Goal: Information Seeking & Learning: Learn about a topic

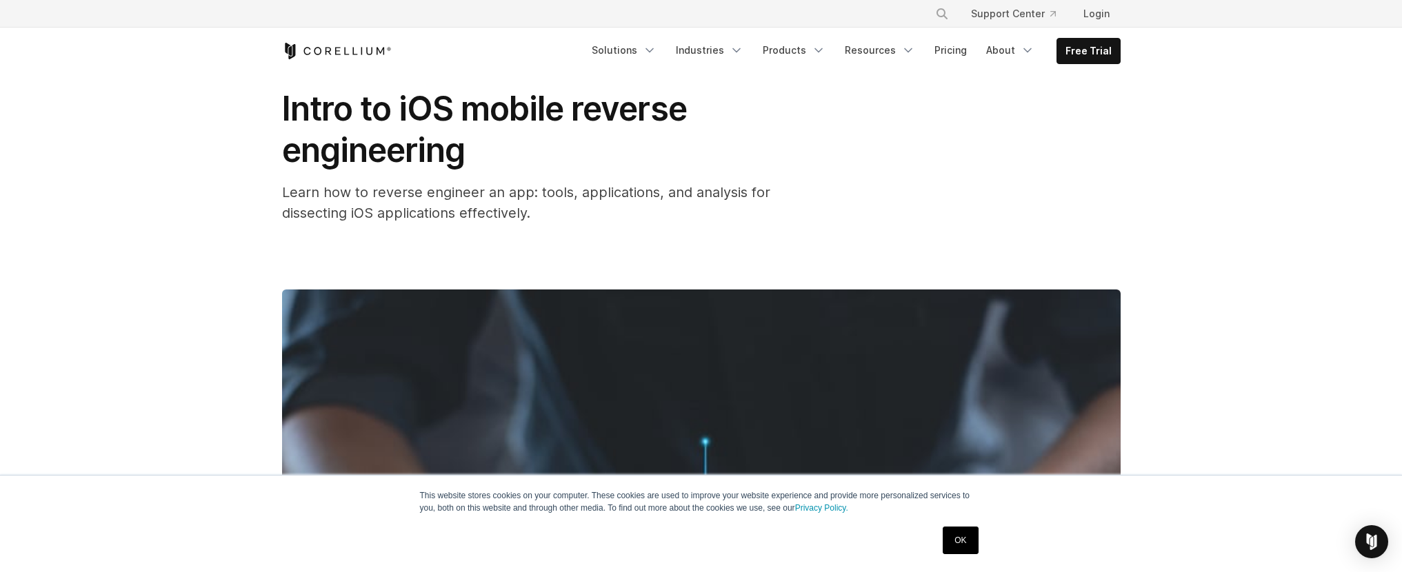
scroll to position [68, 0]
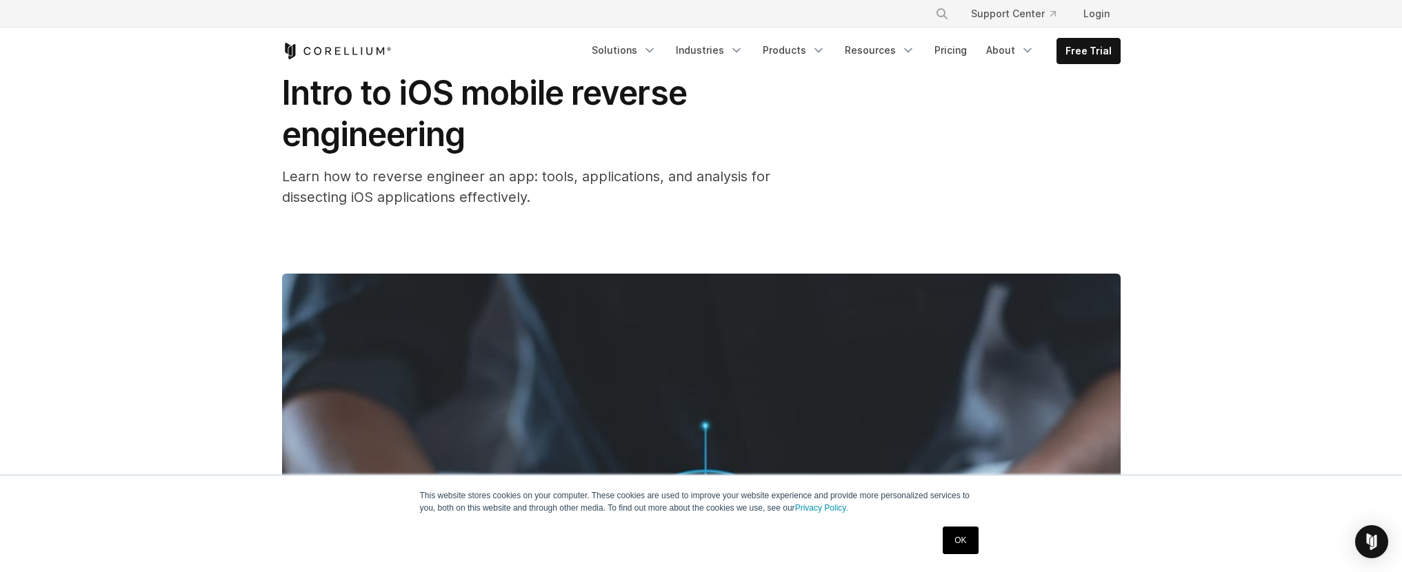
click at [964, 542] on link "OK" at bounding box center [959, 541] width 35 height 28
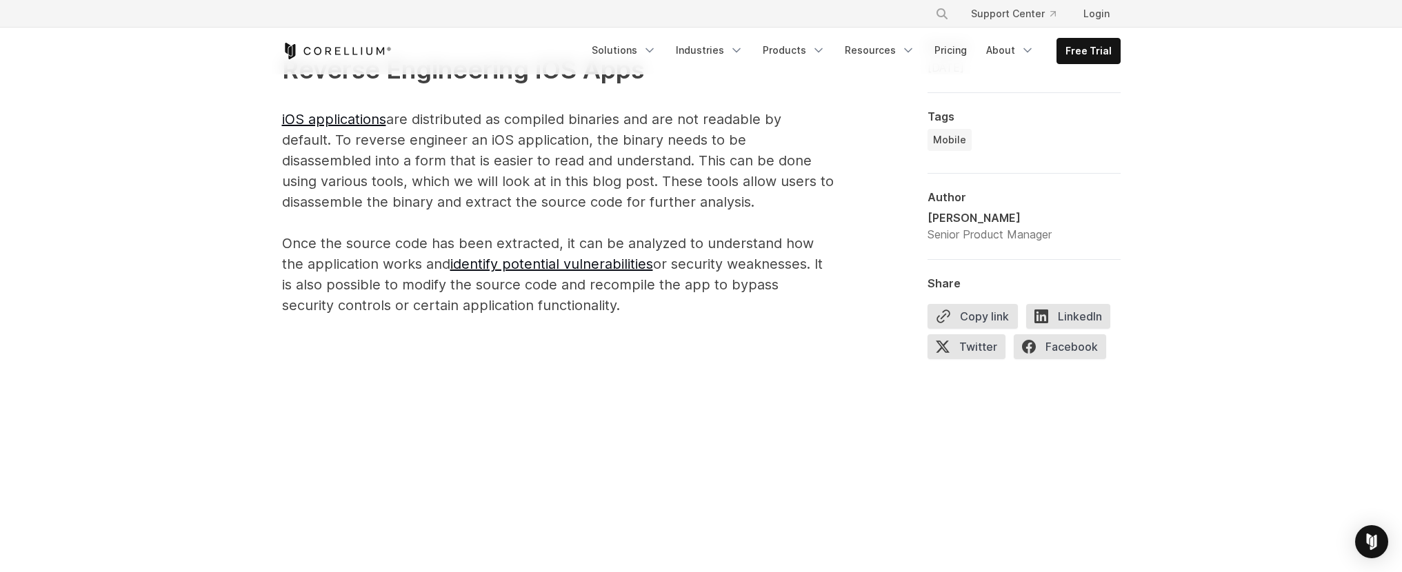
scroll to position [928, 0]
click at [811, 48] on link "Products" at bounding box center [793, 50] width 79 height 25
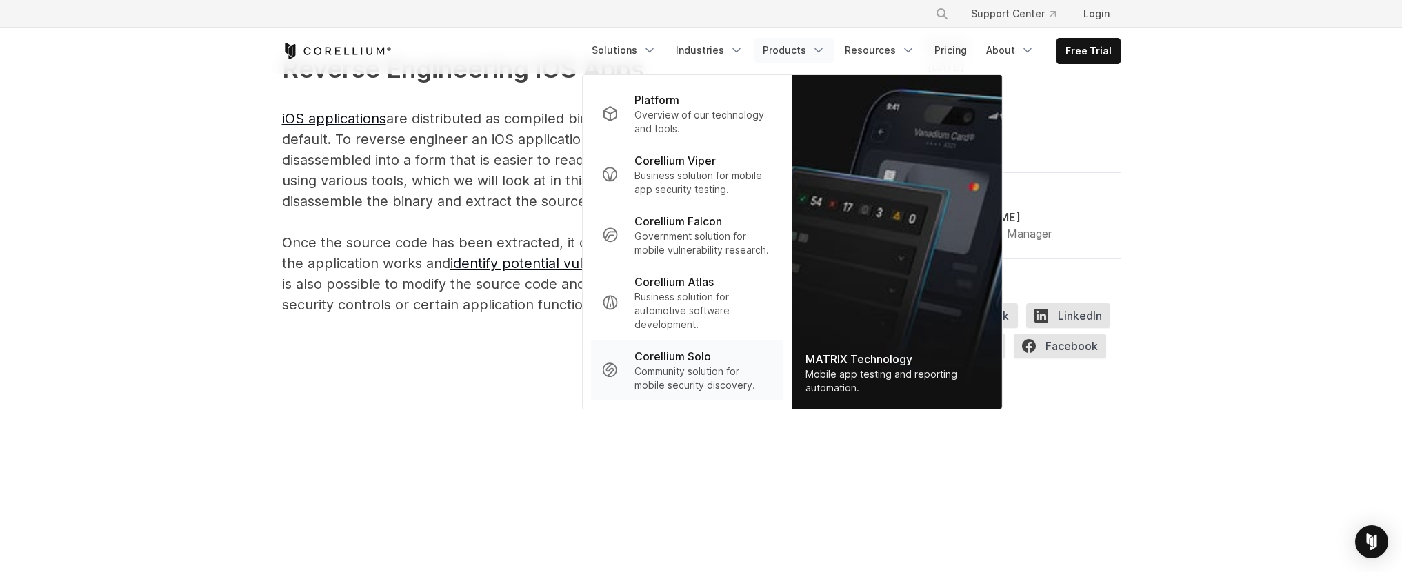
click at [702, 370] on p "Community solution for mobile security discovery." at bounding box center [702, 379] width 137 height 28
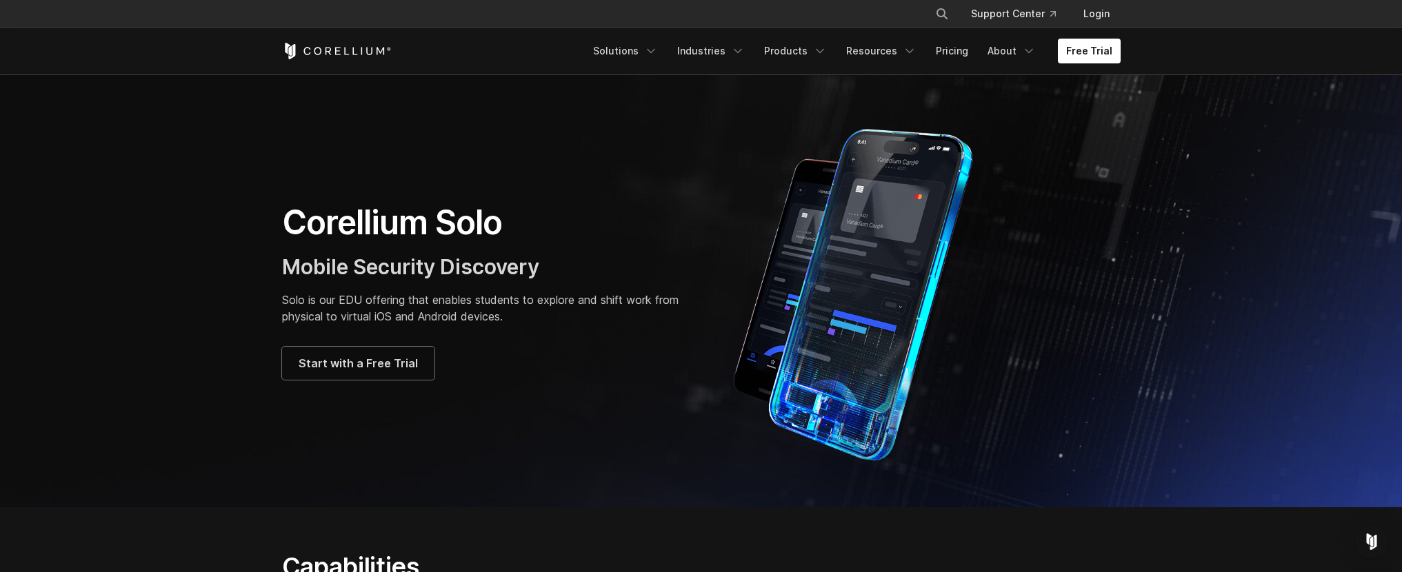
click at [357, 307] on p "Solo is our EDU offering that enables students to explore and shift work from p…" at bounding box center [484, 308] width 405 height 33
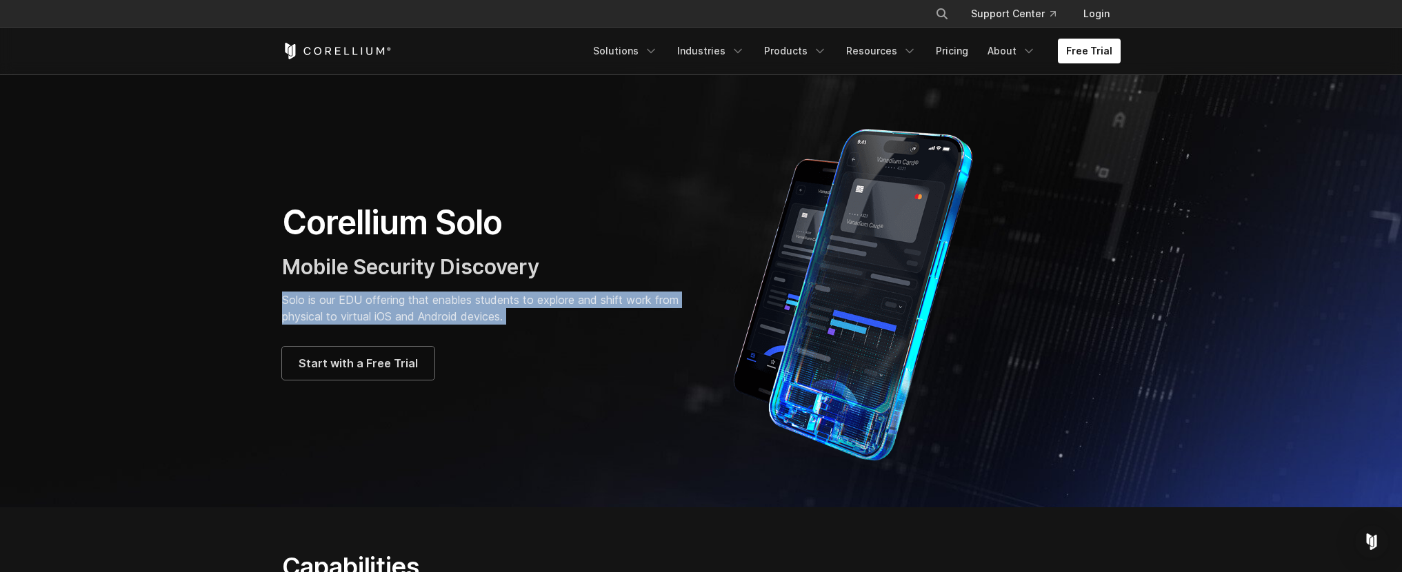
click at [357, 307] on p "Solo is our EDU offering that enables students to explore and shift work from p…" at bounding box center [484, 308] width 405 height 33
click at [214, 311] on section "Corellium Solo Mobile Security Discovery Solo is our EDU offering that enables …" at bounding box center [701, 290] width 1402 height 433
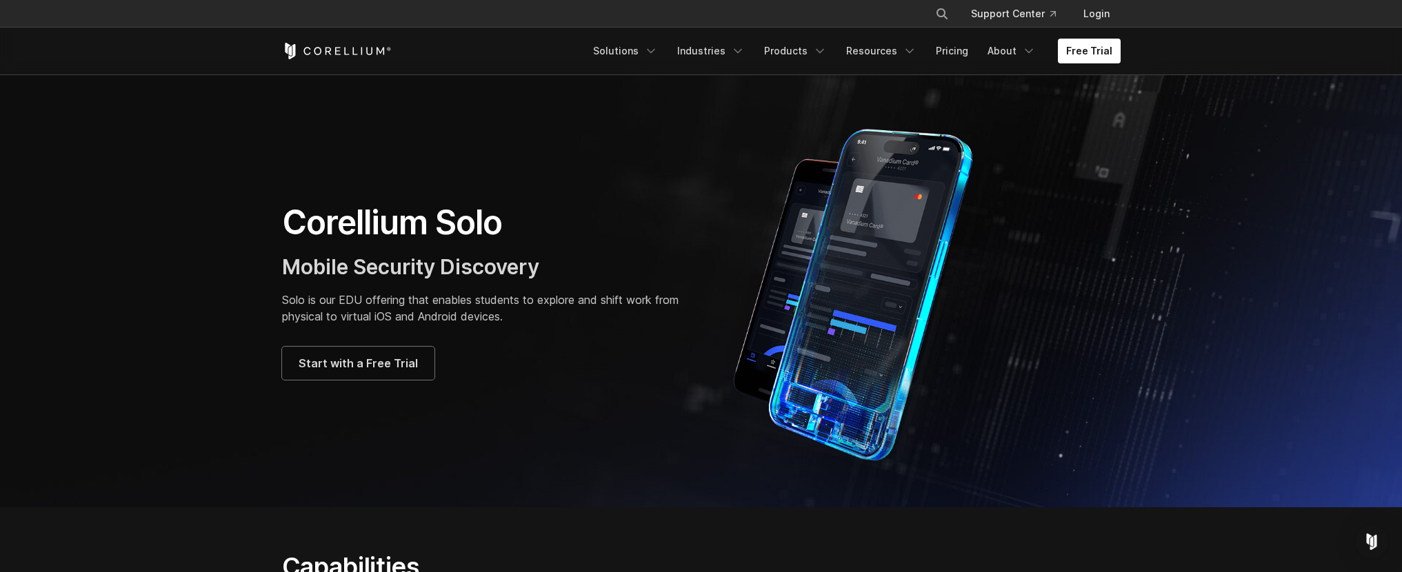
click at [427, 305] on p "Solo is our EDU offering that enables students to explore and shift work from p…" at bounding box center [484, 308] width 405 height 33
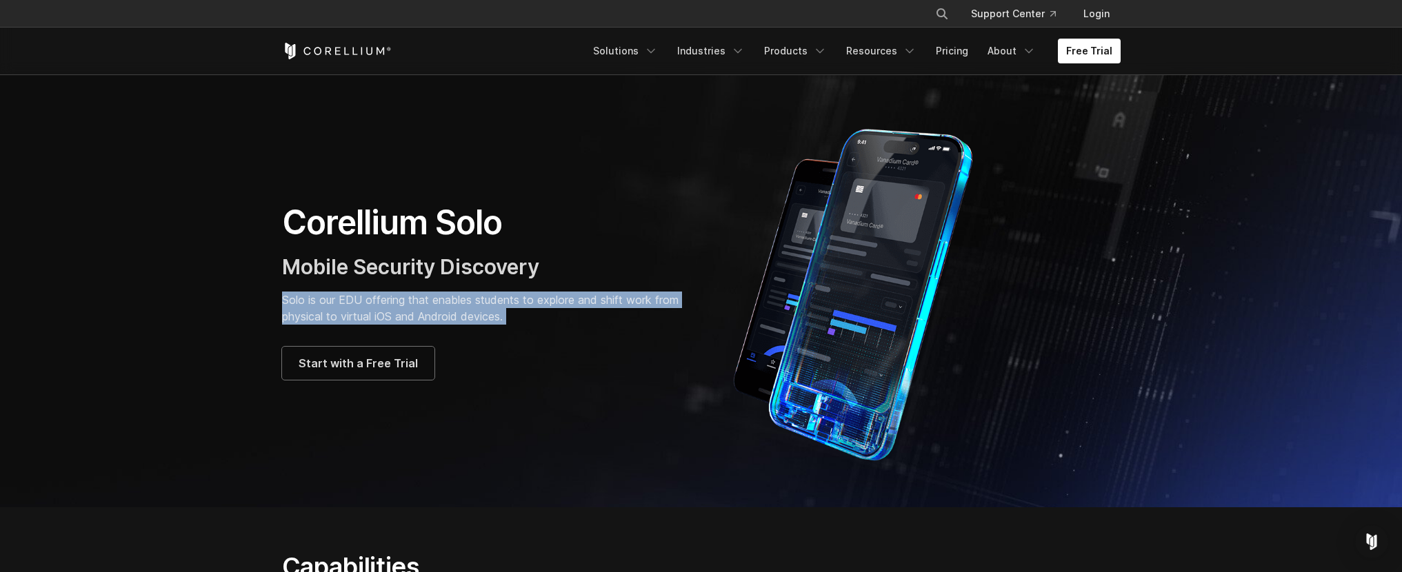
click at [427, 305] on p "Solo is our EDU offering that enables students to explore and shift work from p…" at bounding box center [484, 308] width 405 height 33
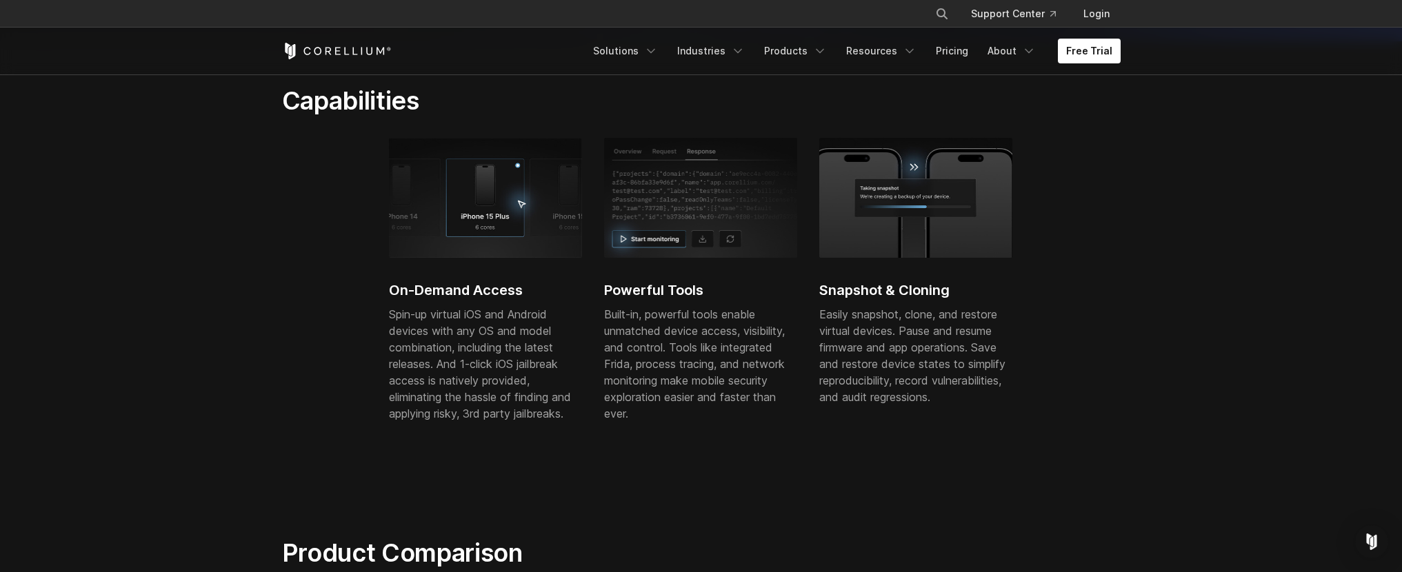
scroll to position [468, 0]
click at [465, 329] on p "Spin-up virtual iOS and Android devices with any OS and model combination, incl…" at bounding box center [485, 362] width 193 height 116
click at [694, 332] on p "Built-in, powerful tools enable unmatched device access, visibility, and contro…" at bounding box center [700, 362] width 193 height 116
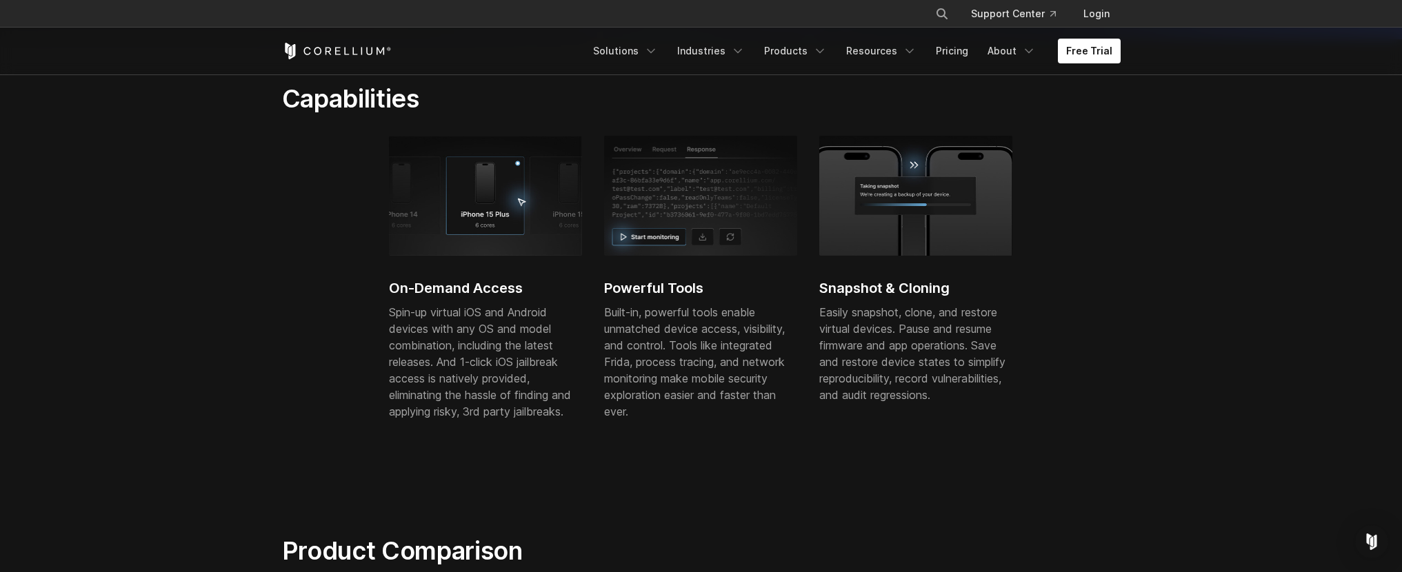
click at [694, 332] on p "Built-in, powerful tools enable unmatched device access, visibility, and contro…" at bounding box center [700, 362] width 193 height 116
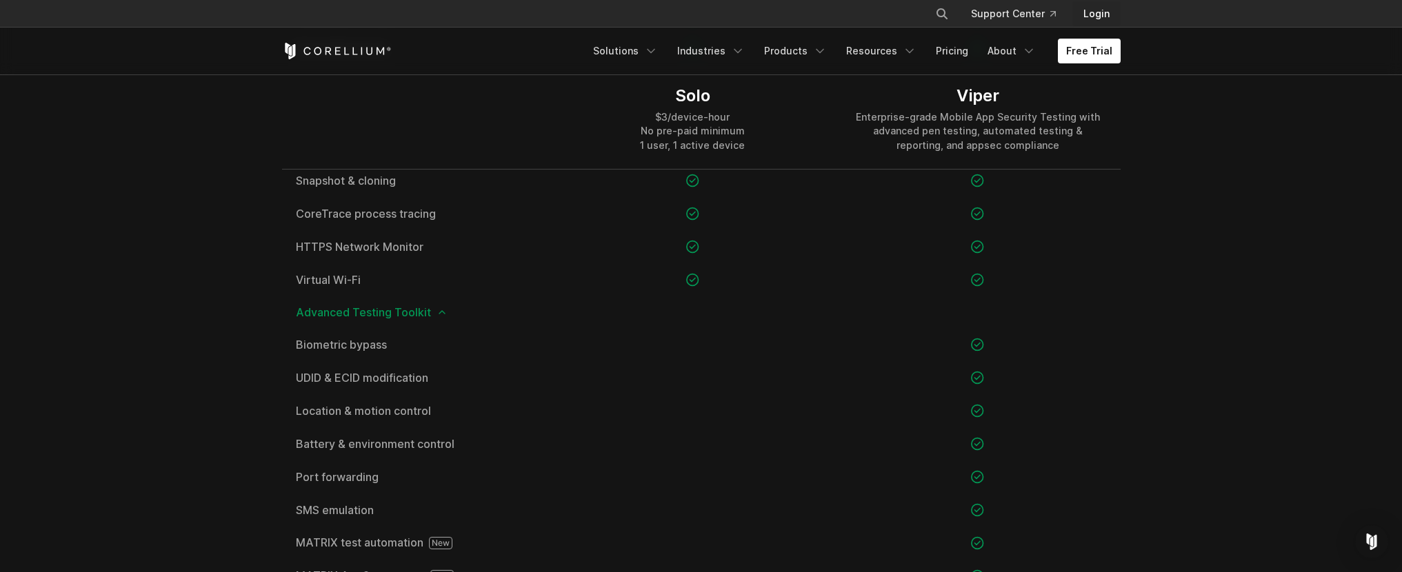
scroll to position [1120, 0]
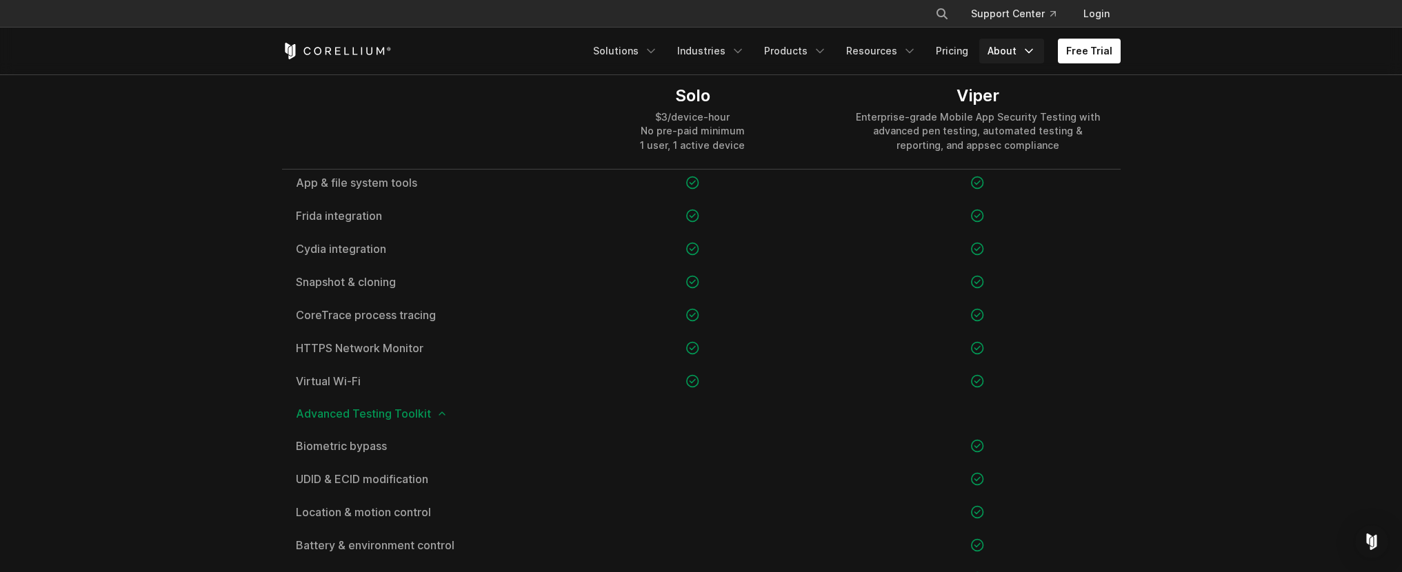
click at [1024, 46] on icon "Navigation Menu" at bounding box center [1029, 51] width 14 height 14
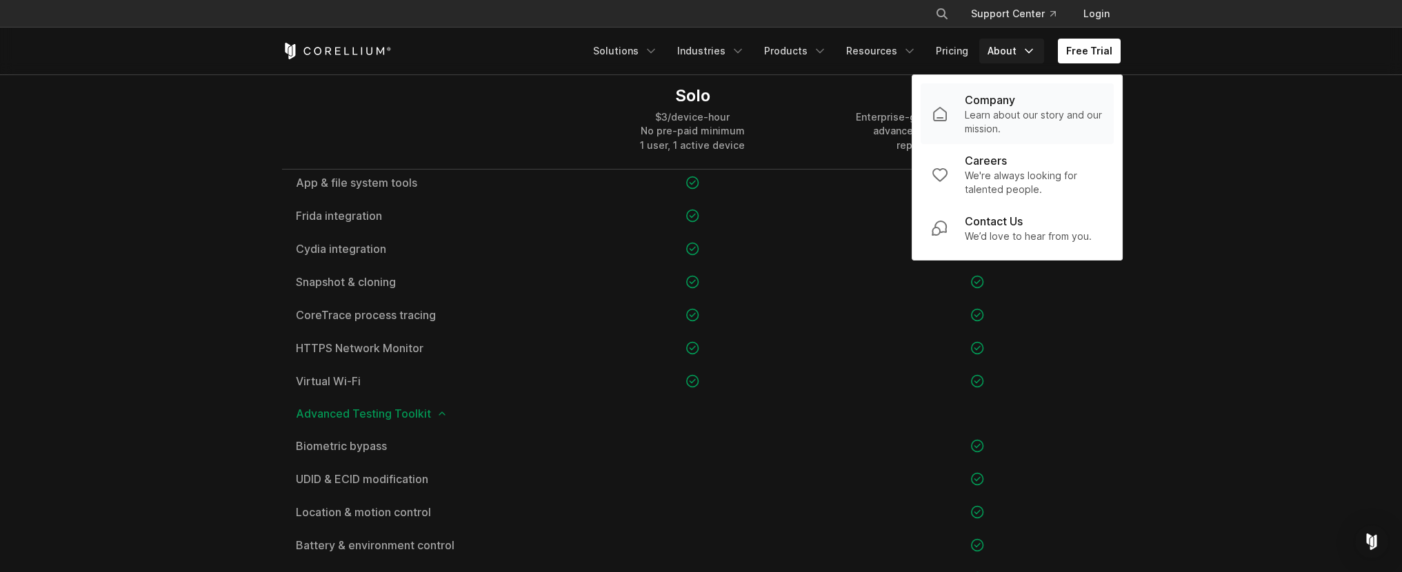
click at [1007, 122] on p "Learn about our story and our mission." at bounding box center [1034, 122] width 138 height 28
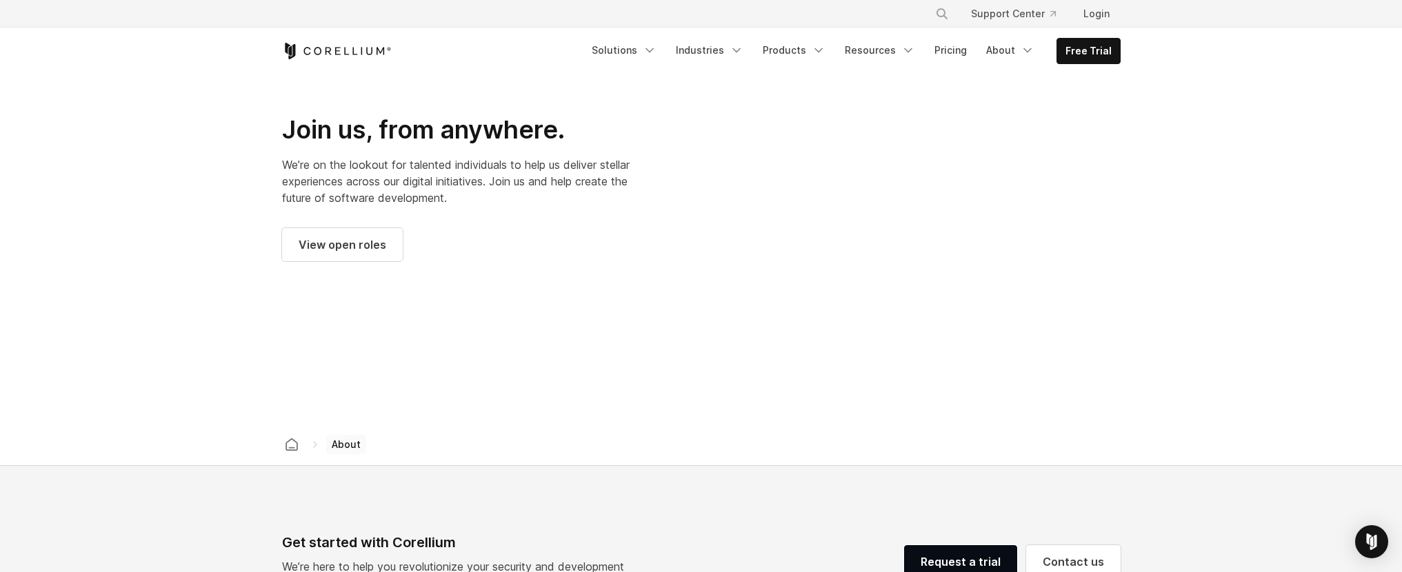
scroll to position [1901, 0]
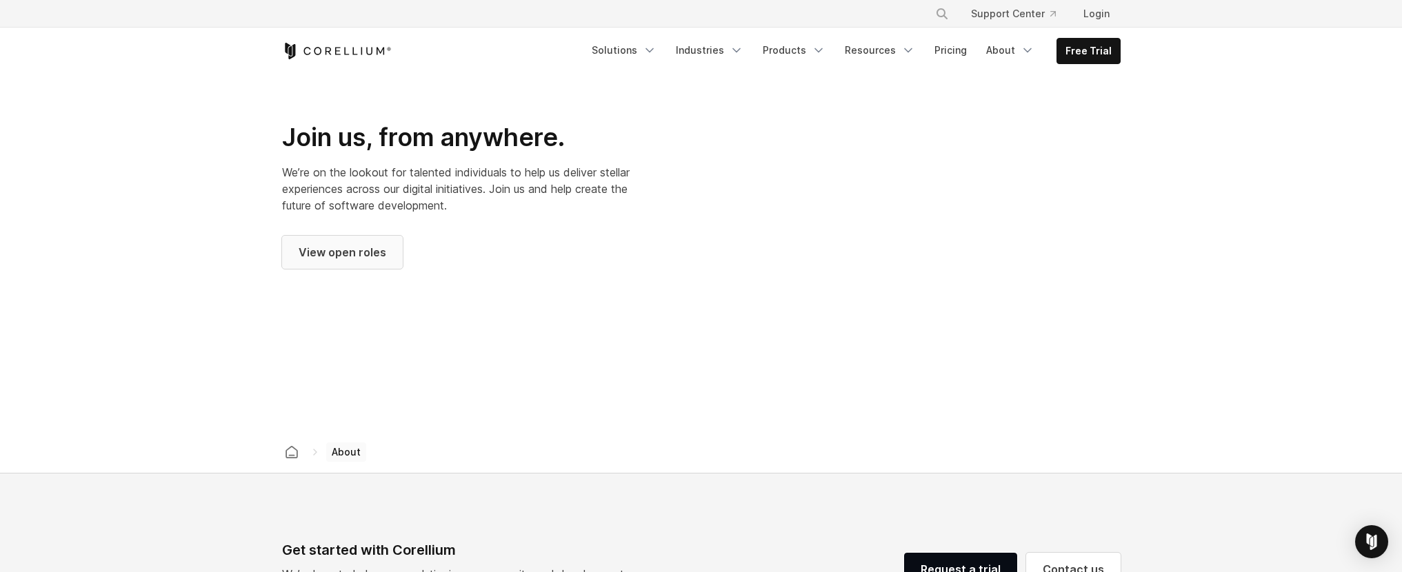
click at [361, 244] on span "View open roles" at bounding box center [343, 252] width 88 height 17
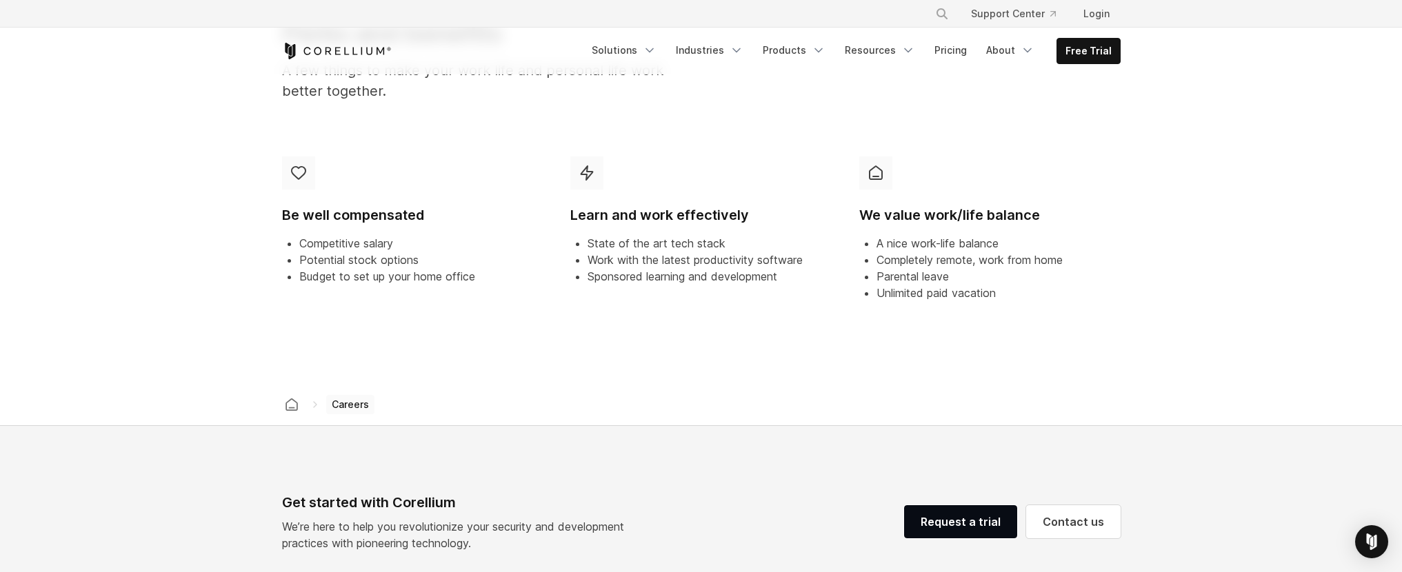
scroll to position [864, 0]
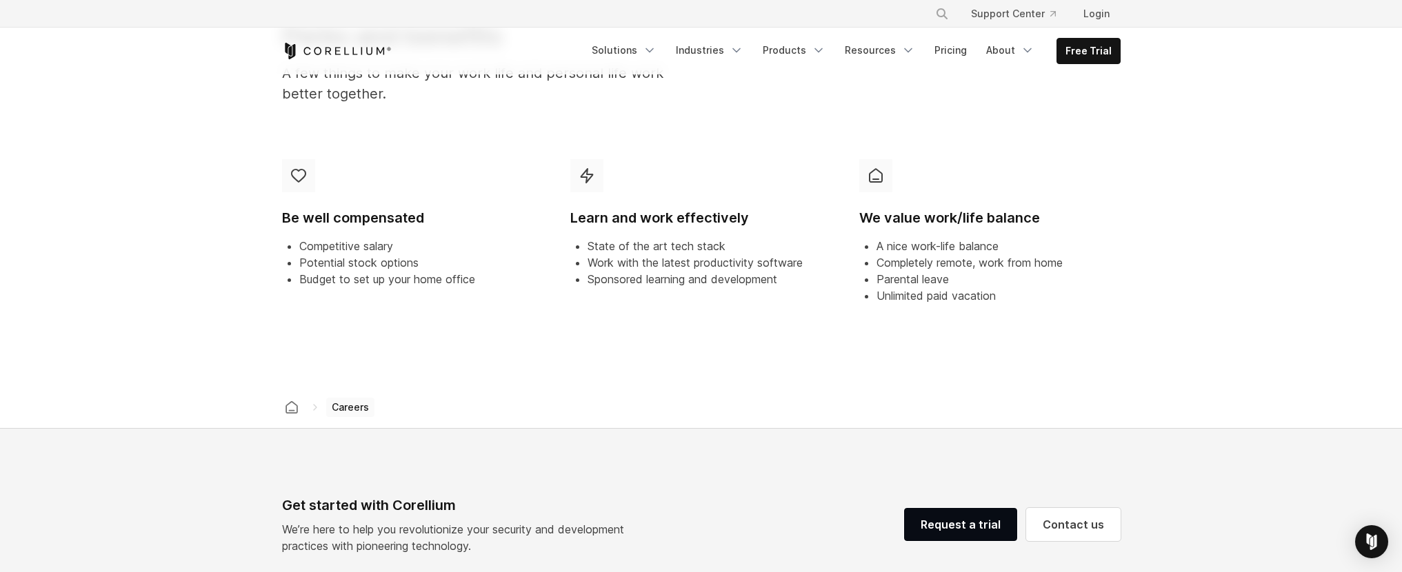
click at [356, 256] on li "Potential stock options" at bounding box center [421, 262] width 244 height 17
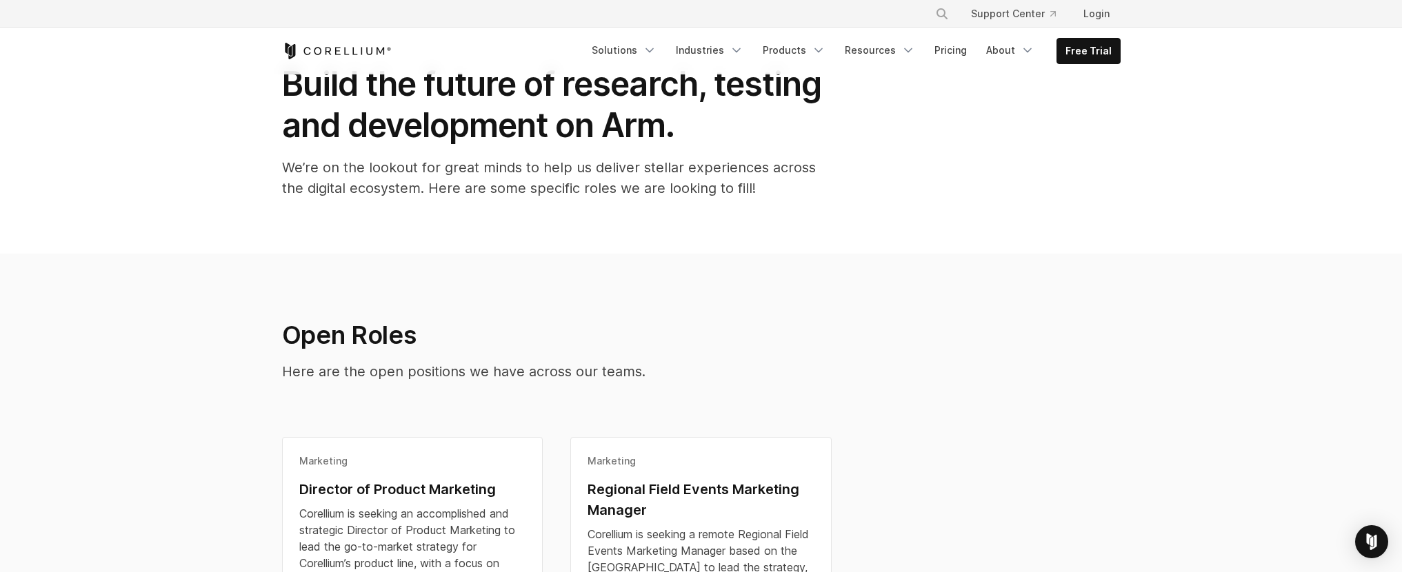
scroll to position [0, 0]
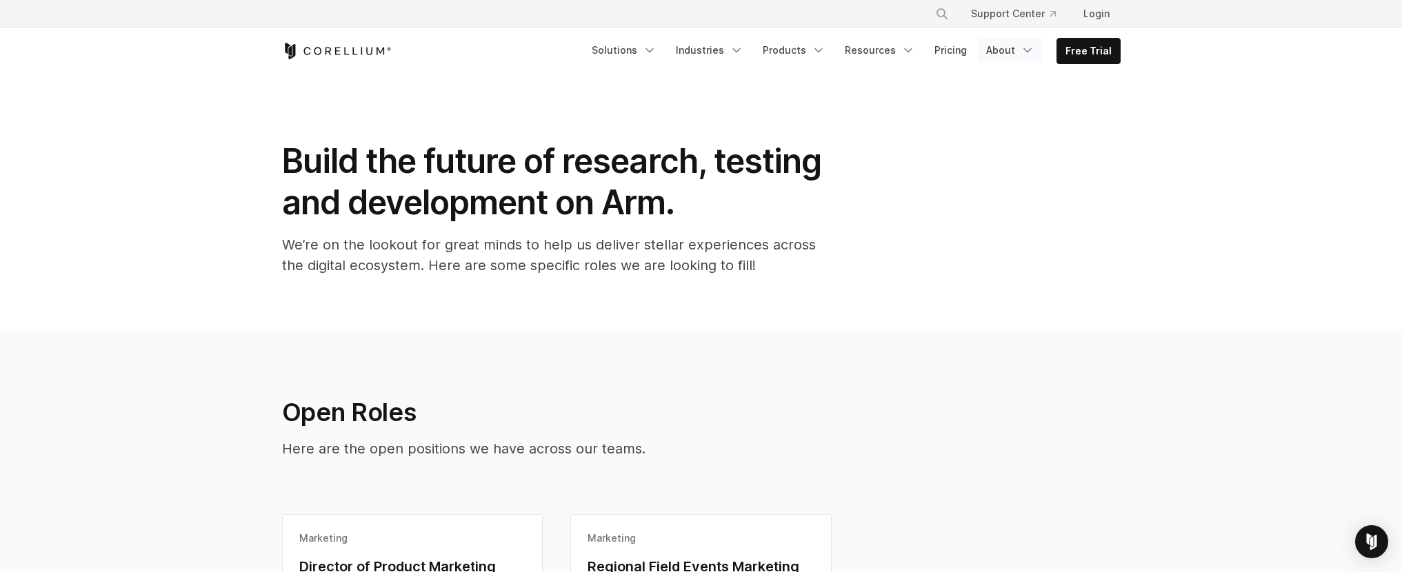
click at [1000, 47] on link "About" at bounding box center [1010, 50] width 65 height 25
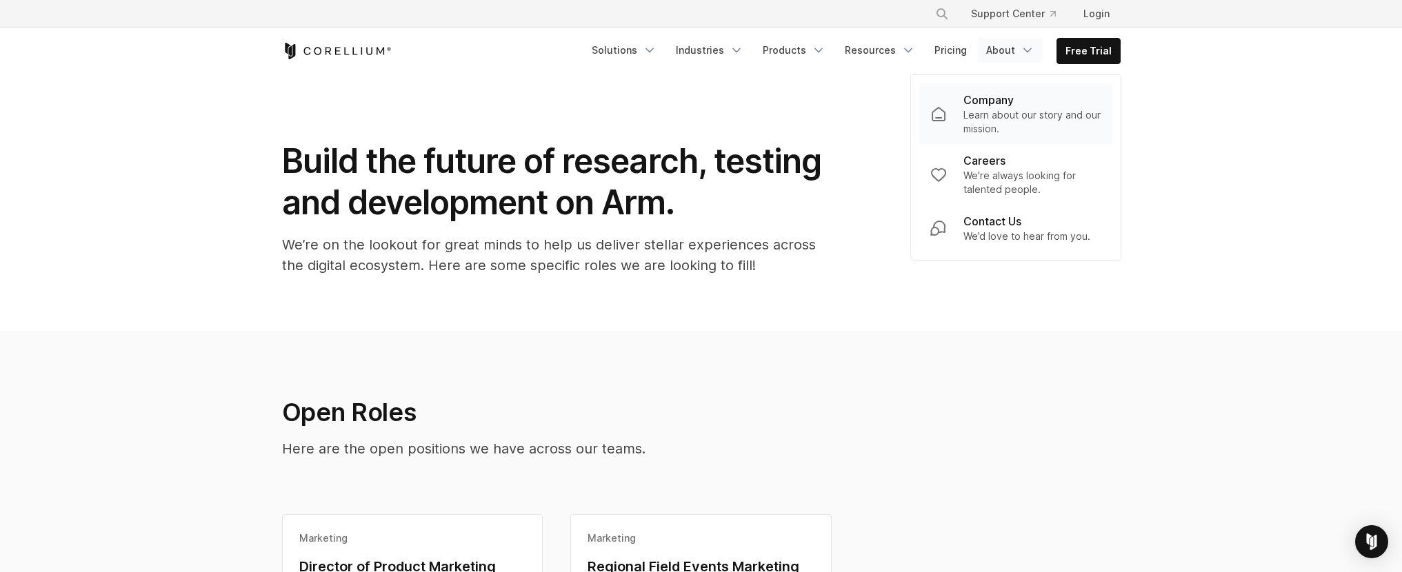
click at [1000, 109] on p "Learn about our story and our mission." at bounding box center [1032, 122] width 138 height 28
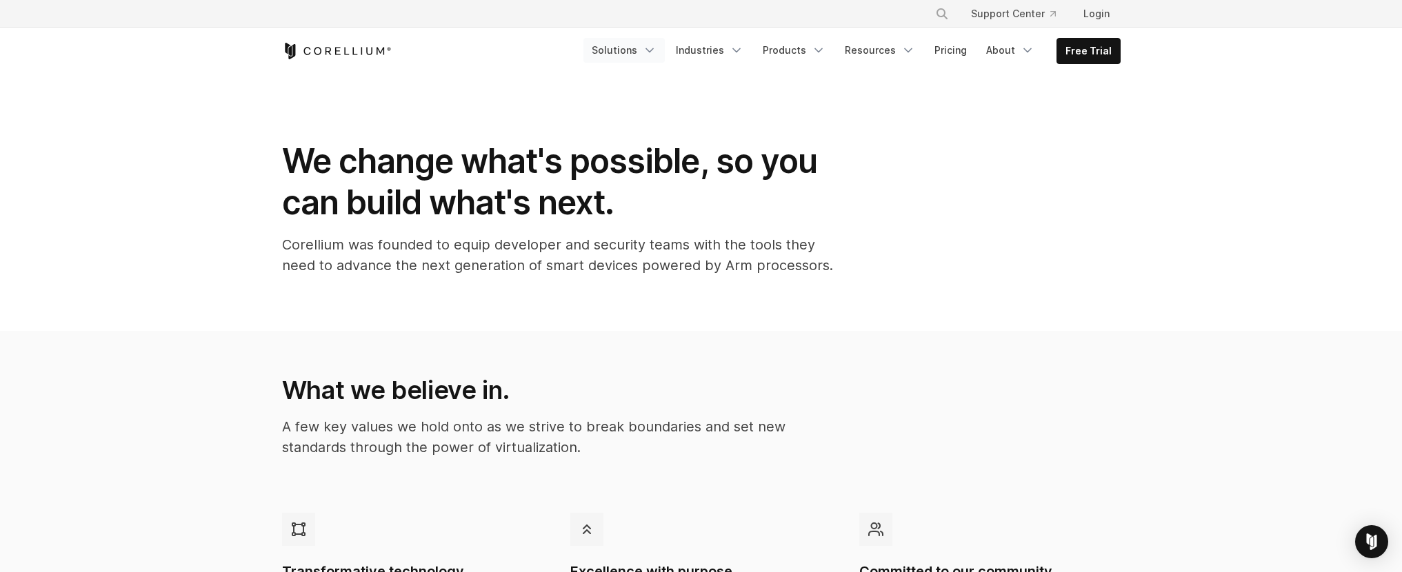
click at [665, 50] on link "Solutions" at bounding box center [623, 50] width 81 height 25
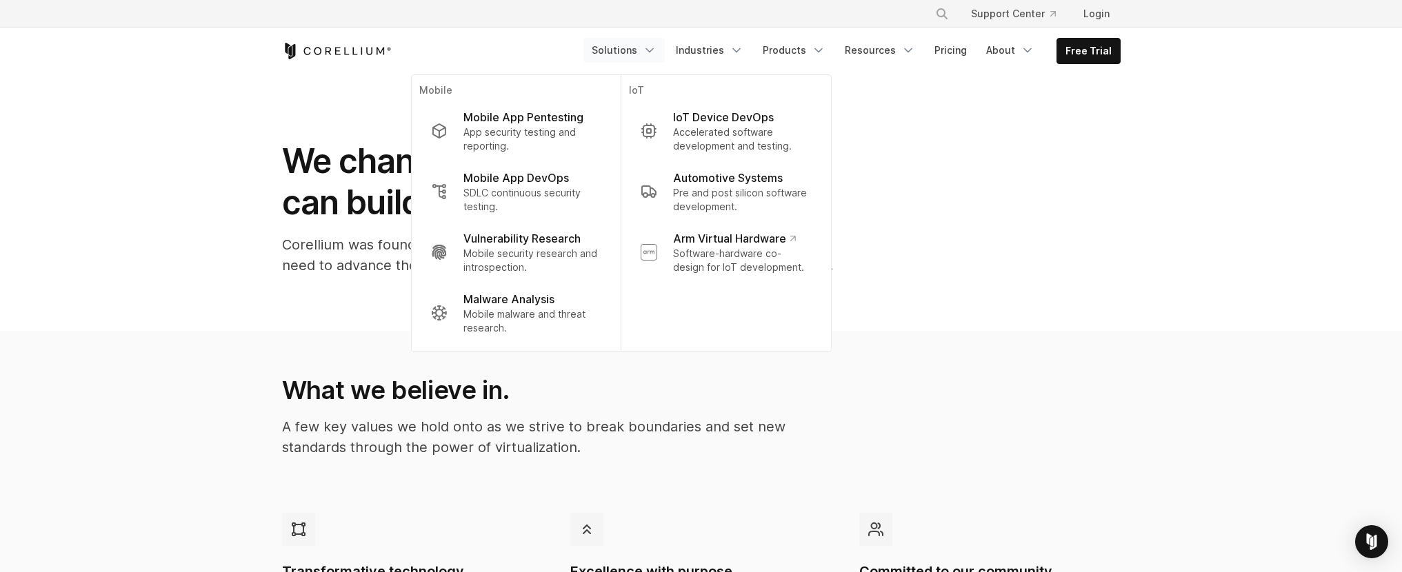
click at [243, 295] on section "We change what's possible, so you can build what's next. Corellium was founded …" at bounding box center [701, 202] width 1402 height 256
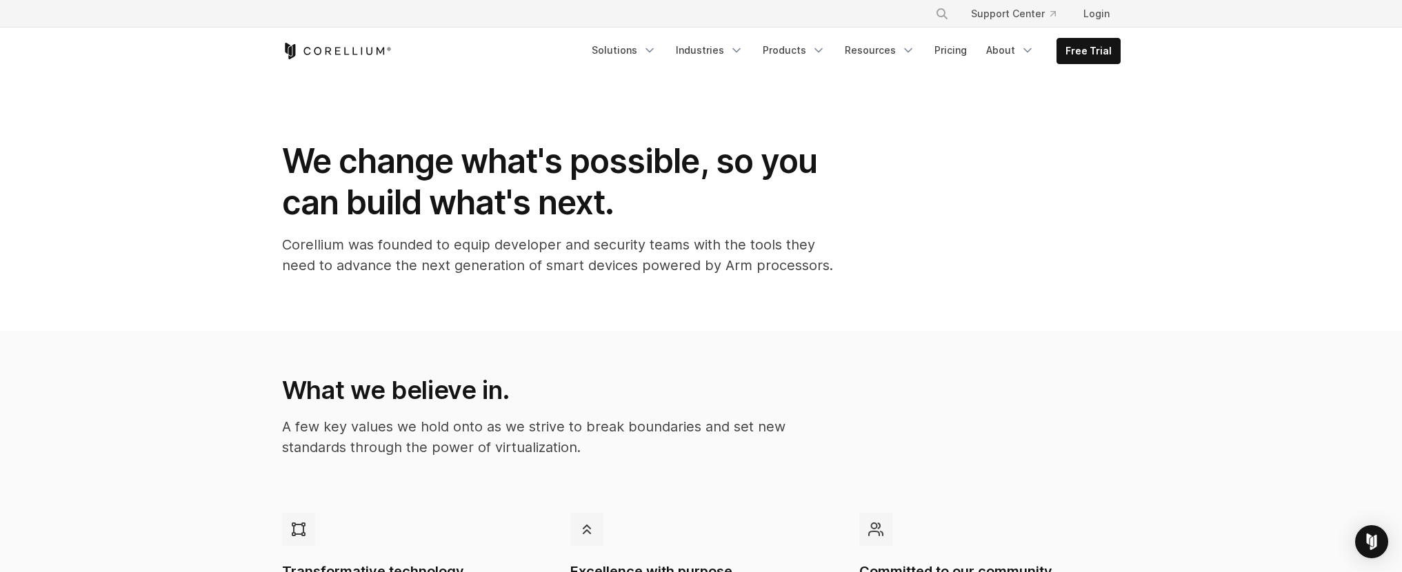
click at [361, 245] on p "Corellium was founded to equip developer and security teams with the tools they…" at bounding box center [558, 254] width 552 height 41
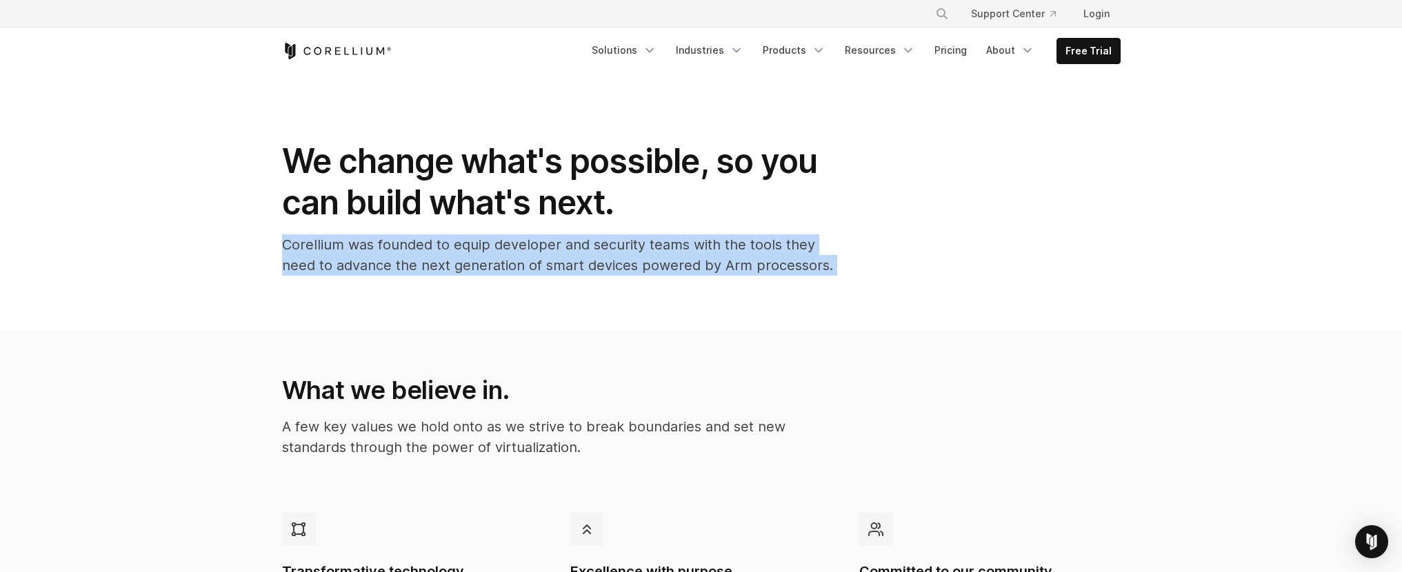
click at [361, 245] on p "Corellium was founded to equip developer and security teams with the tools they…" at bounding box center [558, 254] width 552 height 41
click at [476, 254] on p "Corellium was founded to equip developer and security teams with the tools they…" at bounding box center [558, 254] width 552 height 41
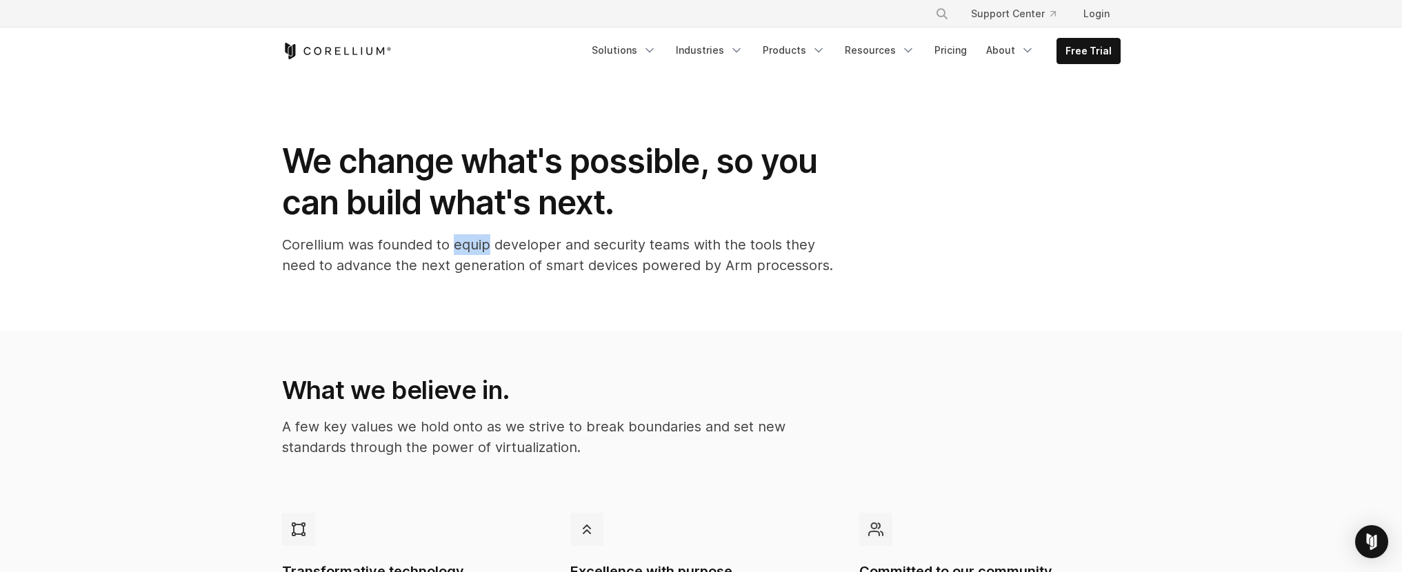
click at [476, 254] on p "Corellium was founded to equip developer and security teams with the tools they…" at bounding box center [558, 254] width 552 height 41
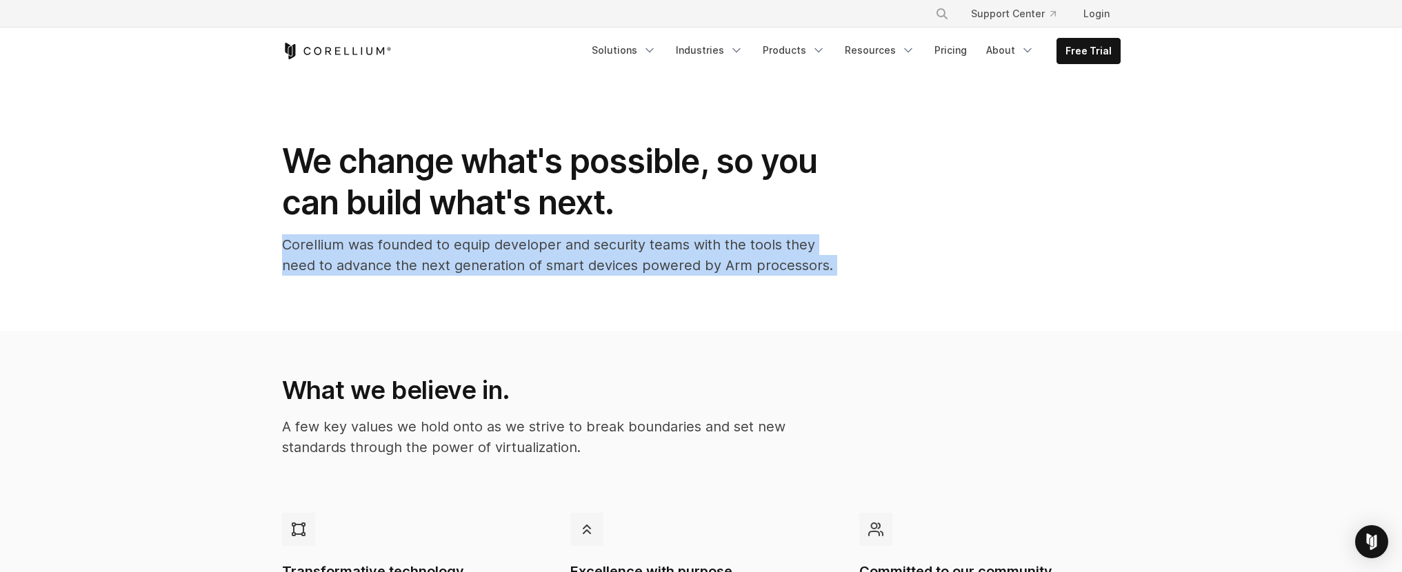
click at [476, 254] on p "Corellium was founded to equip developer and security teams with the tools they…" at bounding box center [558, 254] width 552 height 41
click at [474, 254] on p "Corellium was founded to equip developer and security teams with the tools they…" at bounding box center [558, 254] width 552 height 41
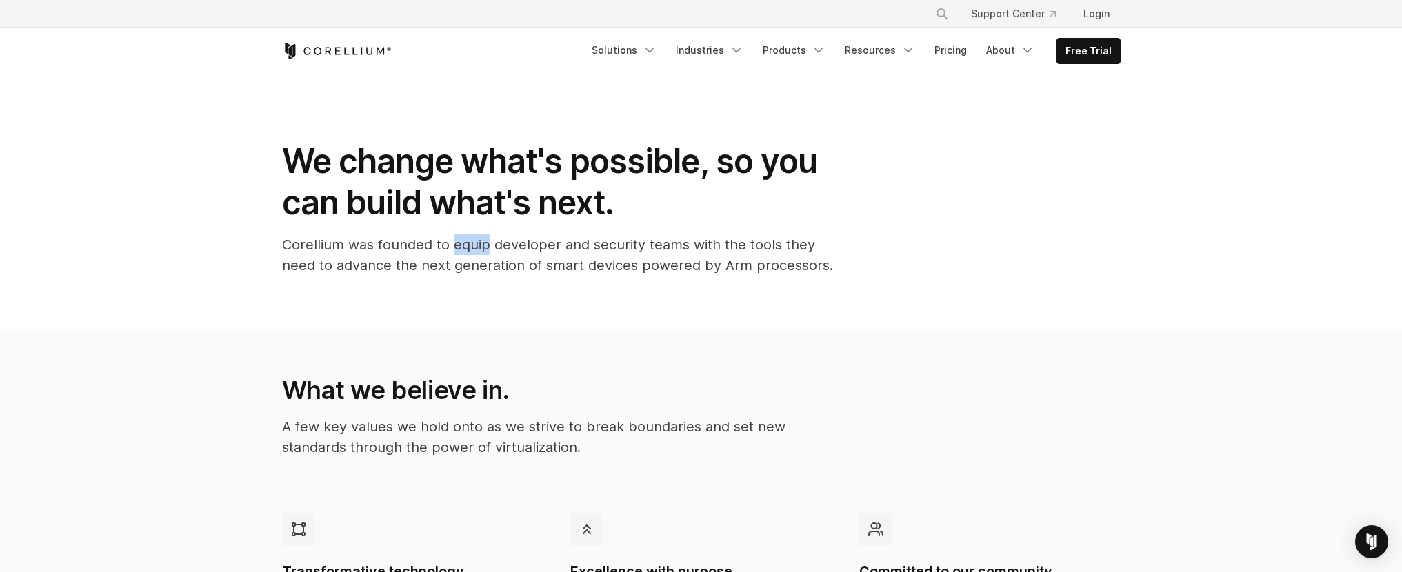
click at [474, 254] on p "Corellium was founded to equip developer and security teams with the tools they…" at bounding box center [558, 254] width 552 height 41
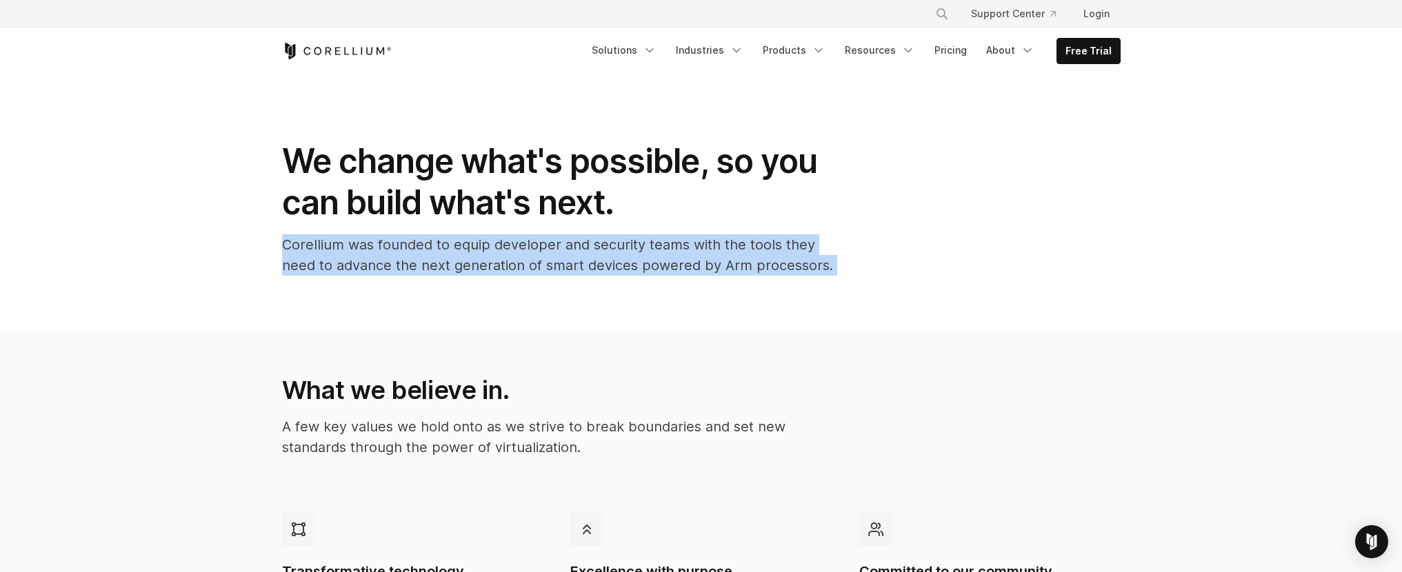
click at [474, 254] on p "Corellium was founded to equip developer and security teams with the tools they…" at bounding box center [558, 254] width 552 height 41
click at [383, 259] on p "Corellium was founded to equip developer and security teams with the tools they…" at bounding box center [558, 254] width 552 height 41
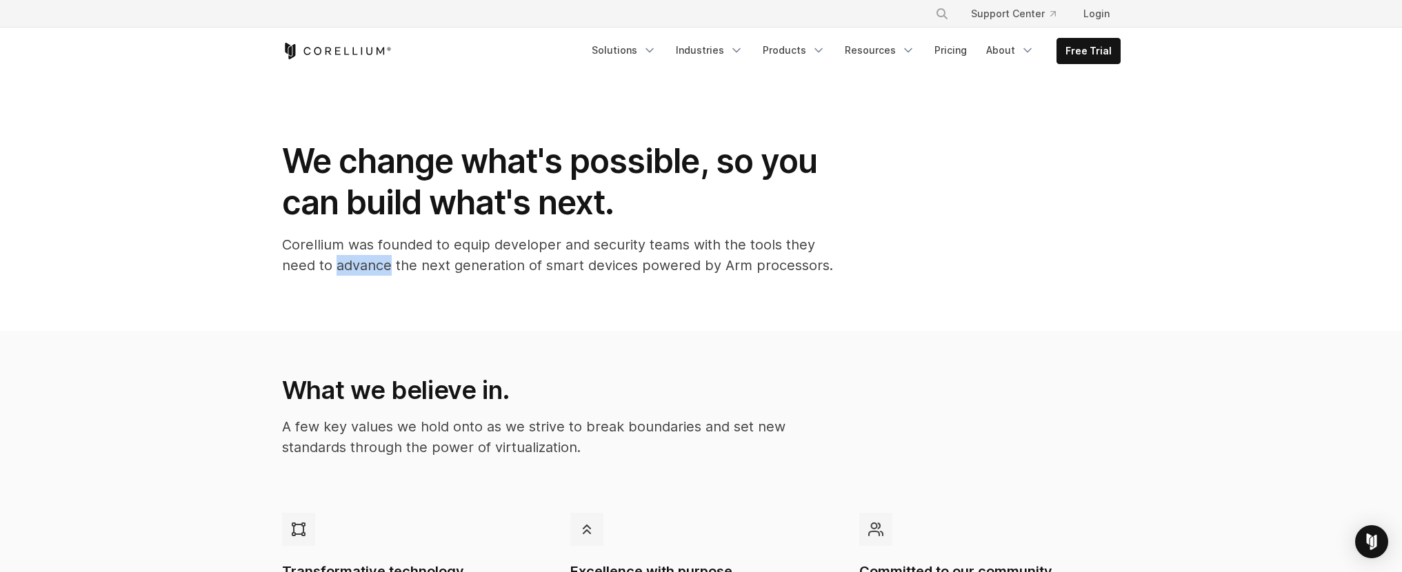
click at [383, 259] on p "Corellium was founded to equip developer and security teams with the tools they…" at bounding box center [558, 254] width 552 height 41
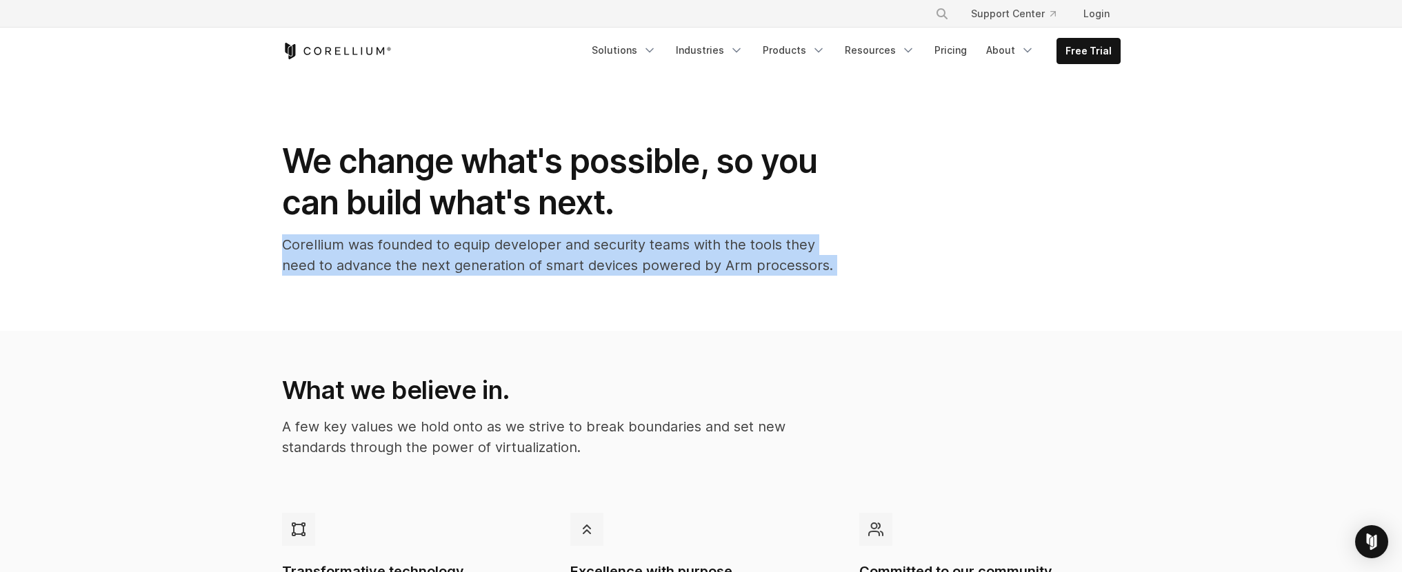
click at [383, 259] on p "Corellium was founded to equip developer and security teams with the tools they…" at bounding box center [558, 254] width 552 height 41
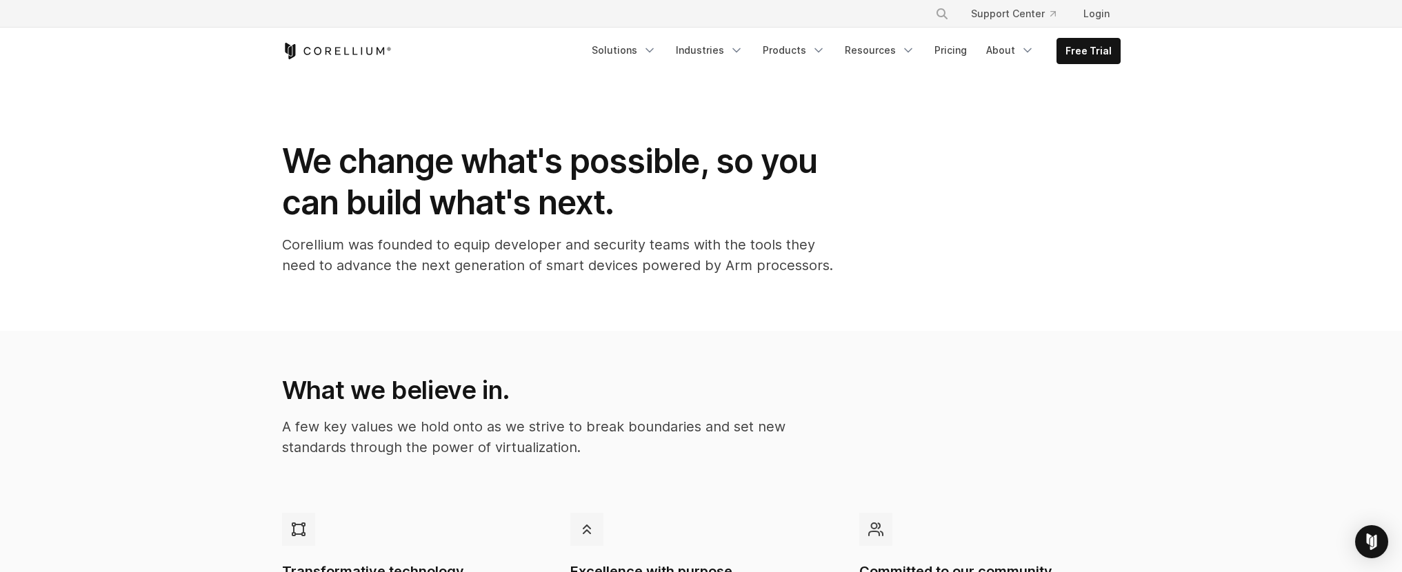
click at [383, 259] on p "Corellium was founded to equip developer and security teams with the tools they…" at bounding box center [558, 254] width 552 height 41
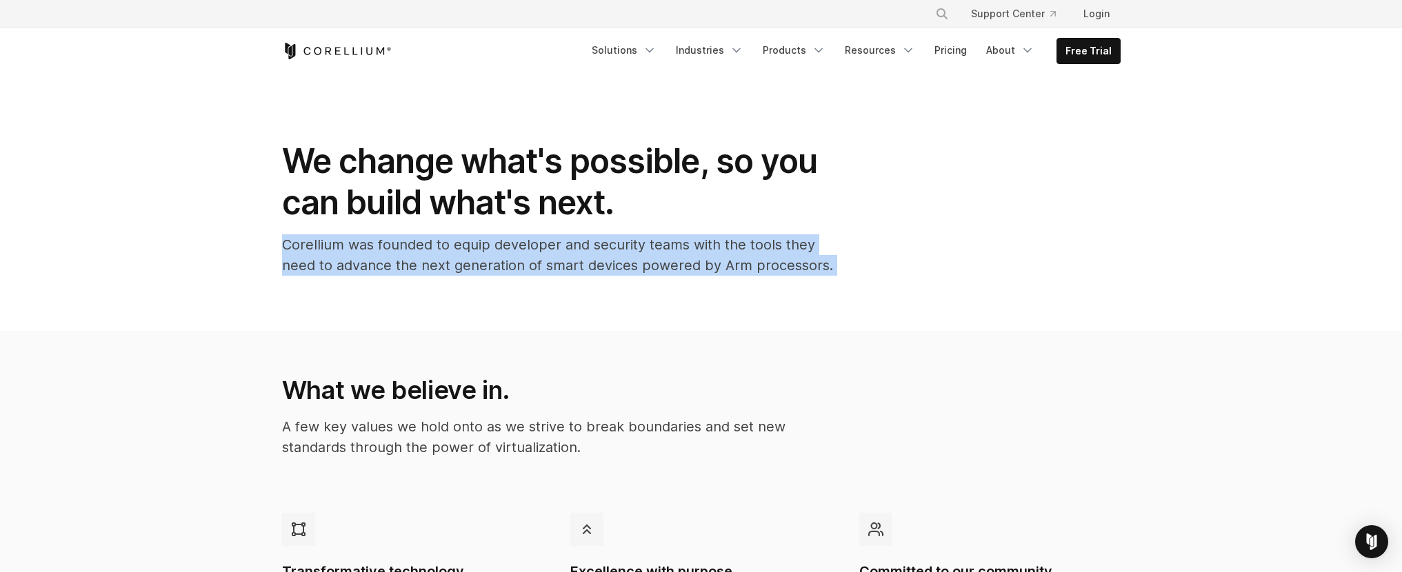
click at [383, 259] on p "Corellium was founded to equip developer and security teams with the tools they…" at bounding box center [558, 254] width 552 height 41
click at [270, 263] on div "We change what's possible, so you can build what's next. Corellium was founded …" at bounding box center [557, 214] width 579 height 146
